Goal: Information Seeking & Learning: Learn about a topic

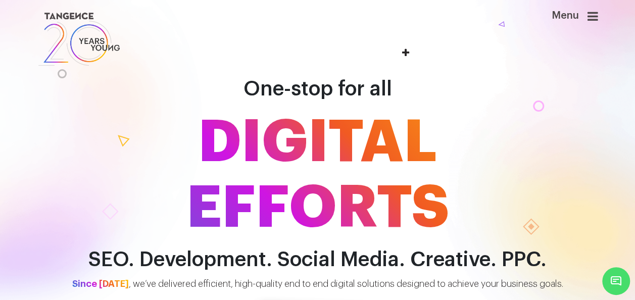
click at [598, 10] on icon at bounding box center [592, 16] width 11 height 12
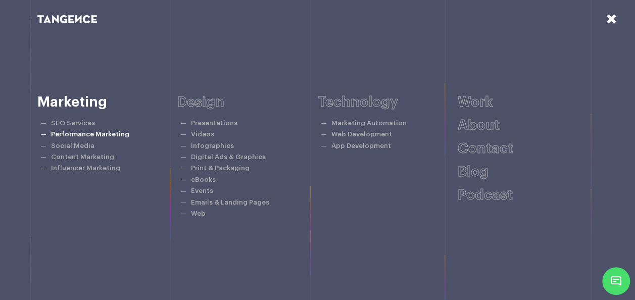
click at [72, 136] on link "Performance Marketing" at bounding box center [90, 134] width 78 height 7
click at [91, 135] on link "Performance Marketing" at bounding box center [90, 134] width 78 height 7
click at [90, 132] on link "Performance Marketing" at bounding box center [90, 134] width 78 height 7
